Goal: Task Accomplishment & Management: Use online tool/utility

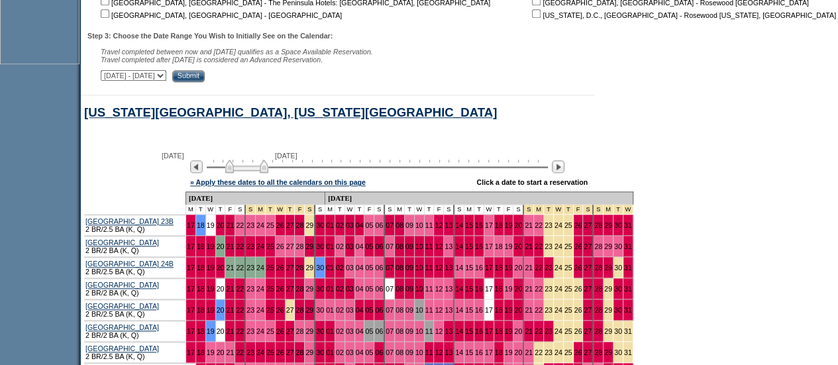
scroll to position [662, 0]
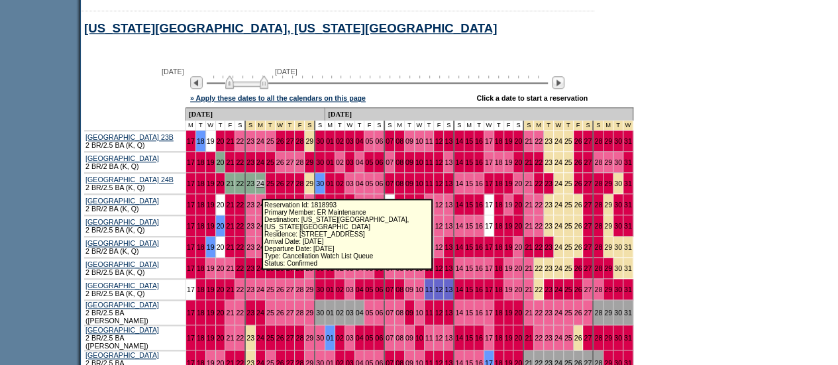
click at [256, 187] on link "24" at bounding box center [260, 184] width 8 height 8
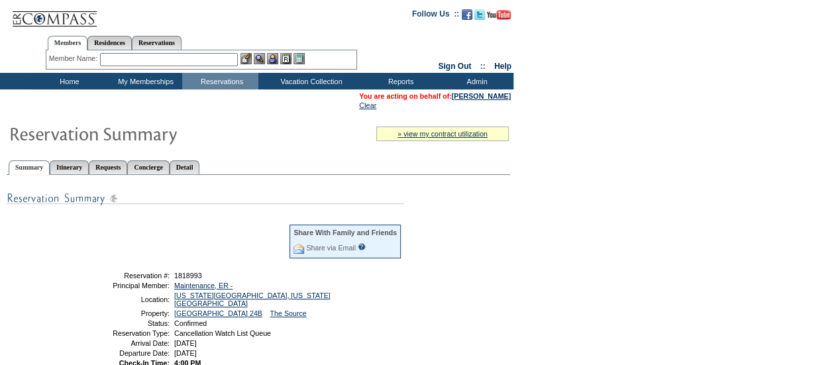
click at [73, 83] on td "Home" at bounding box center [68, 81] width 76 height 17
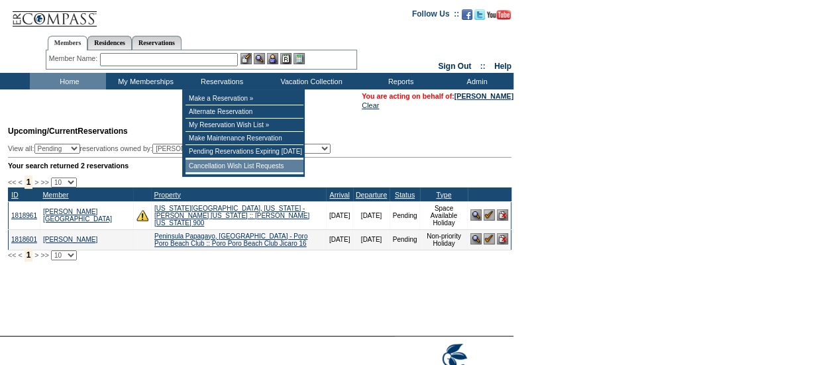
click at [242, 166] on td "Cancellation Wish List Requests" at bounding box center [244, 166] width 118 height 13
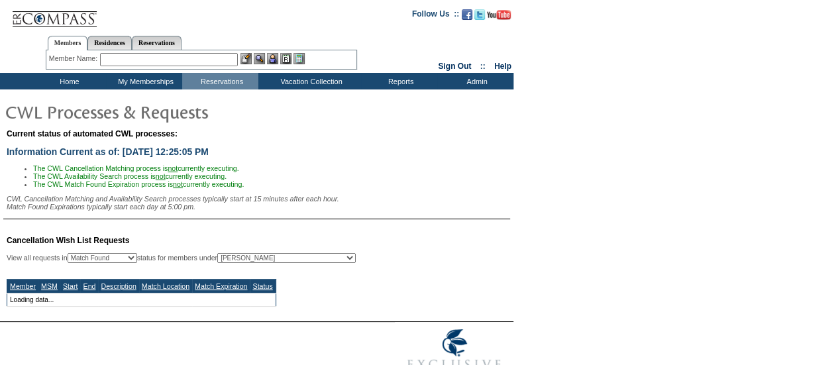
select select "50"
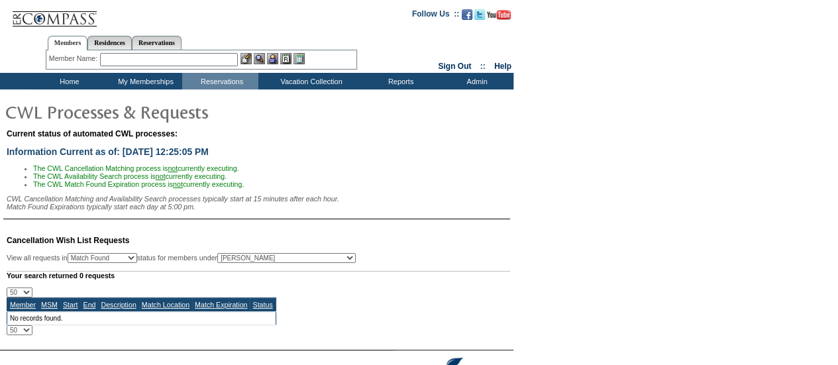
click at [68, 81] on td "Home" at bounding box center [68, 81] width 76 height 17
